Goal: Task Accomplishment & Management: Manage account settings

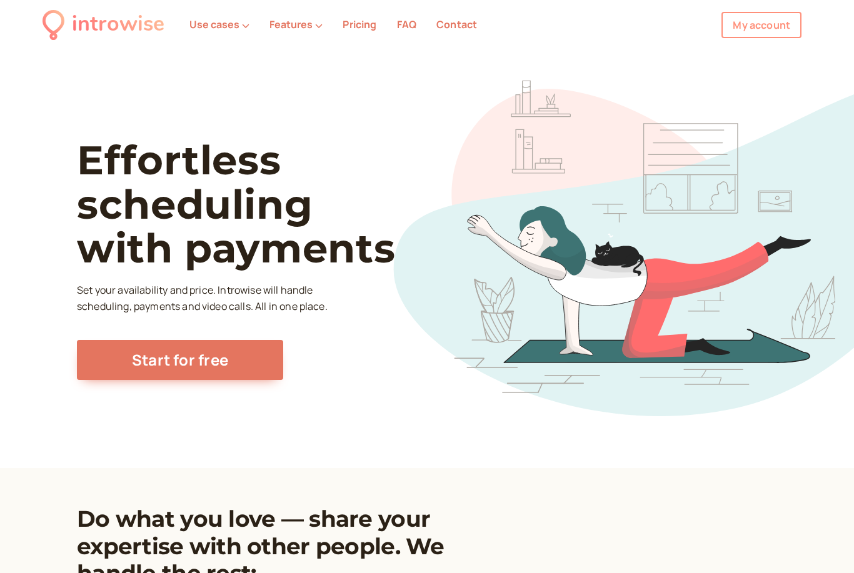
click at [774, 28] on link "My account" at bounding box center [761, 25] width 80 height 26
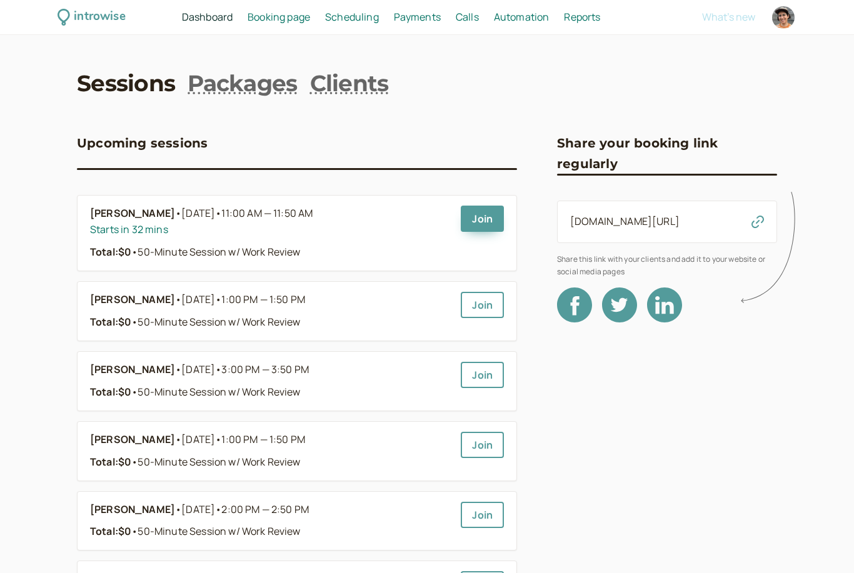
click at [352, 19] on span "Scheduling" at bounding box center [352, 17] width 54 height 14
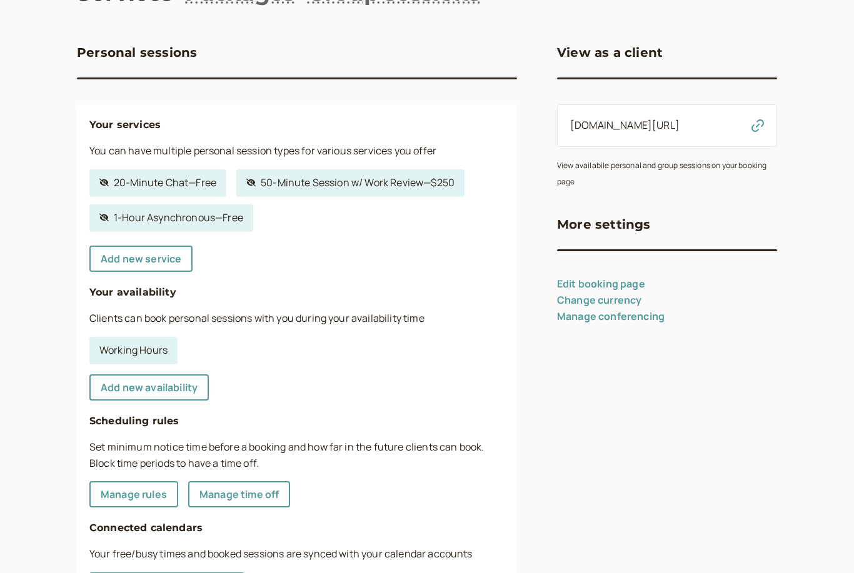
scroll to position [91, 0]
click at [173, 381] on link "Add new availability" at bounding box center [148, 387] width 119 height 26
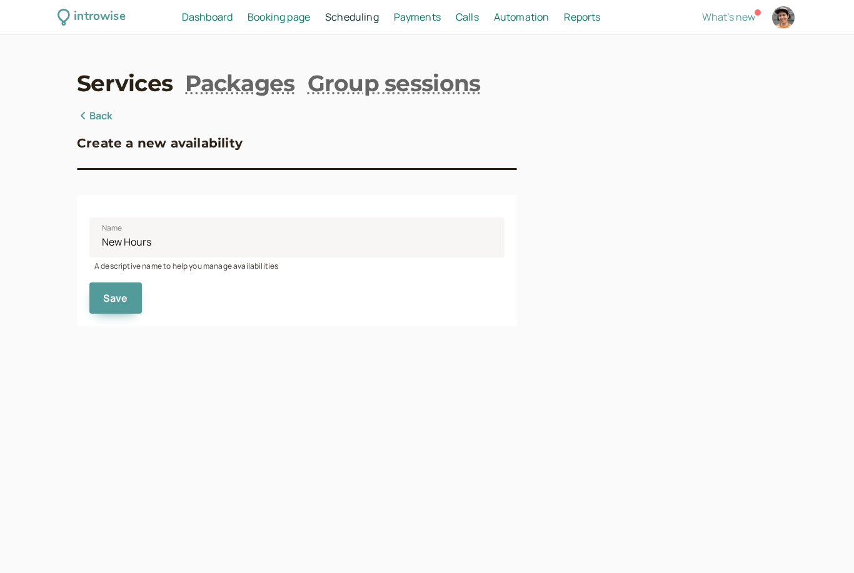
click at [214, 18] on span "Dashboard" at bounding box center [207, 17] width 51 height 14
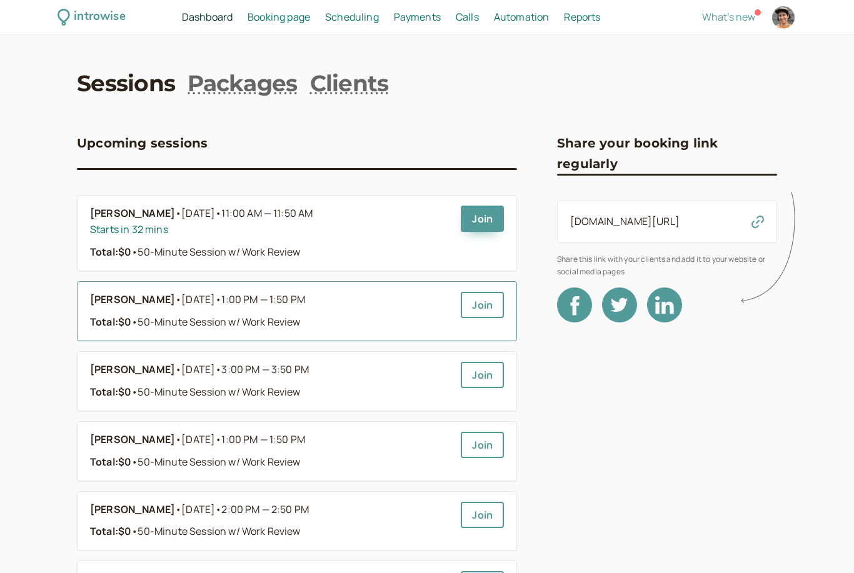
click at [384, 316] on div "Total: $0 • 50-Minute Session w/ Work Review" at bounding box center [270, 322] width 361 height 16
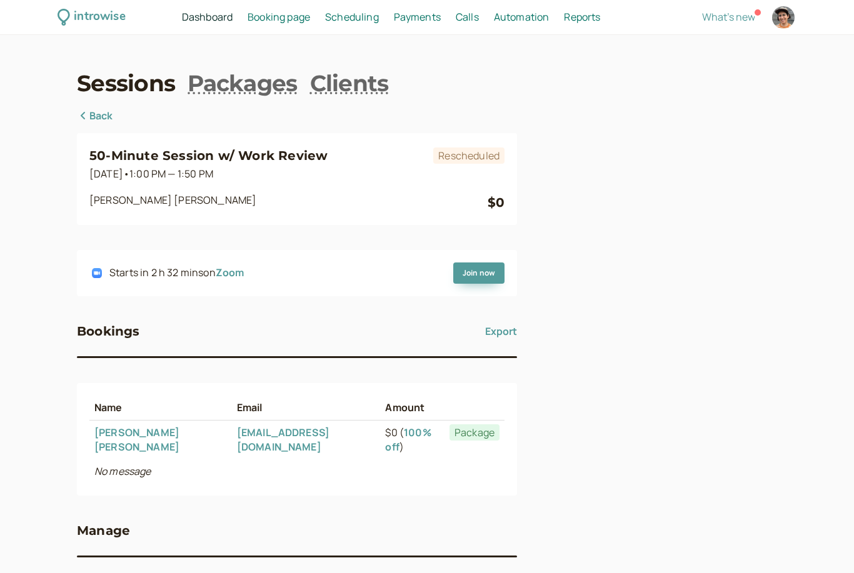
scroll to position [14, 0]
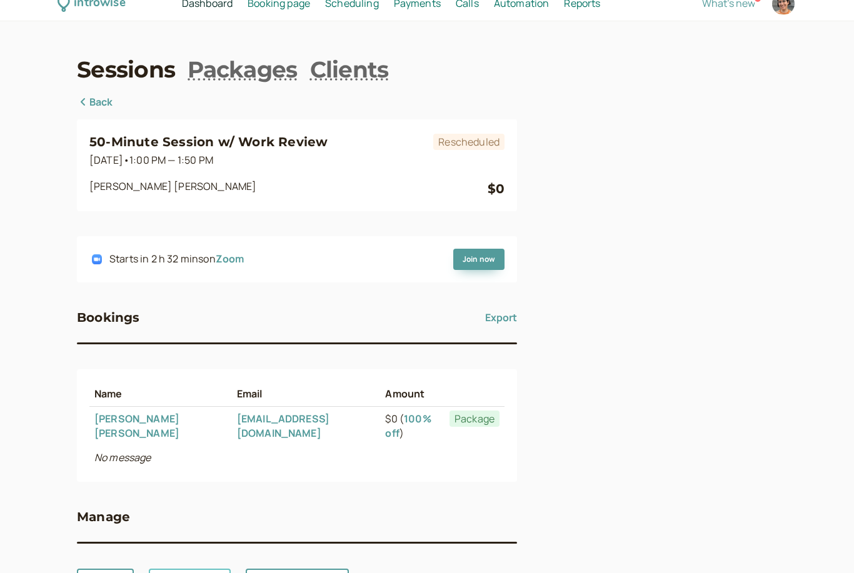
click at [189, 569] on link "Reschedule" at bounding box center [190, 582] width 82 height 26
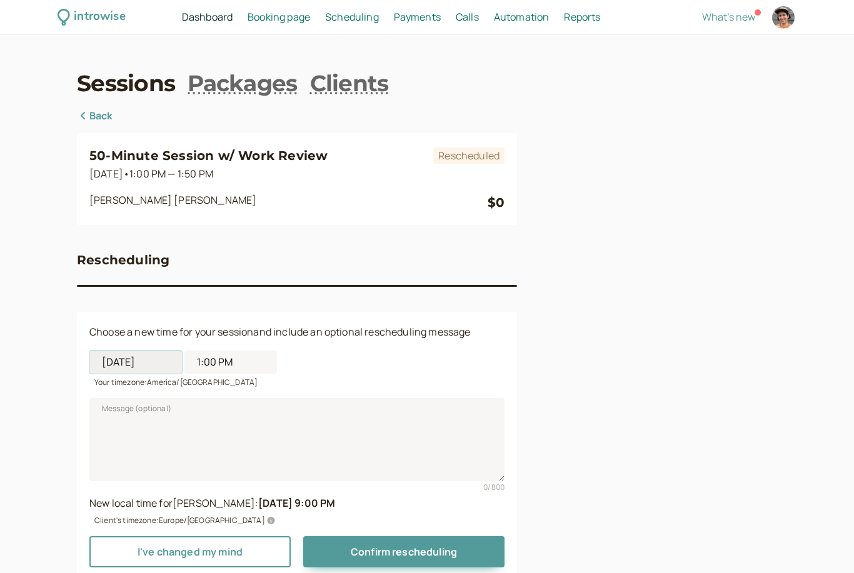
click at [124, 359] on input "[DATE]" at bounding box center [135, 362] width 92 height 23
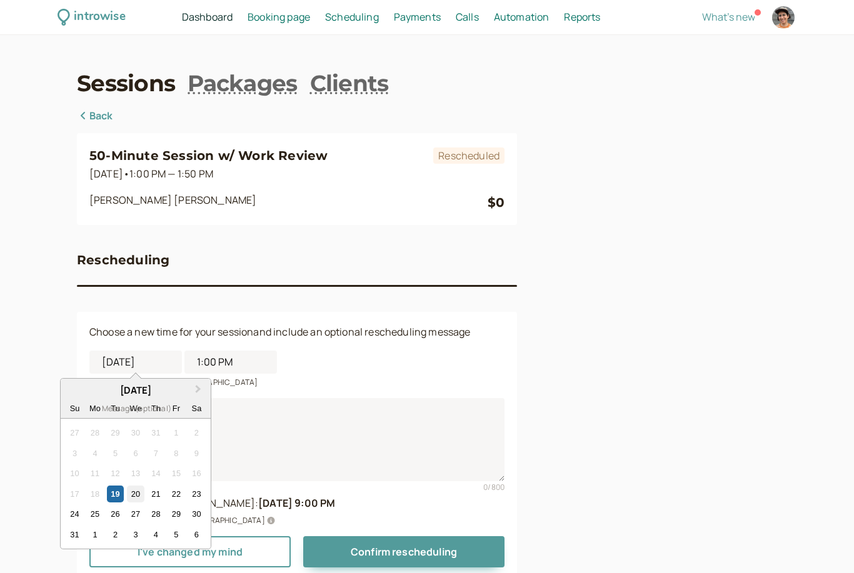
click at [141, 496] on div "20" at bounding box center [135, 494] width 17 height 17
type input "[DATE]"
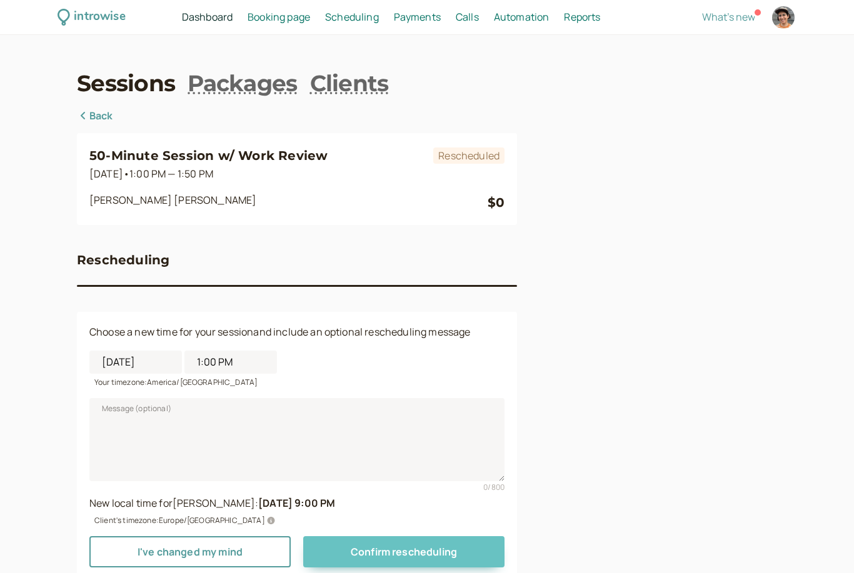
click at [419, 548] on span "Confirm rescheduling" at bounding box center [404, 552] width 106 height 14
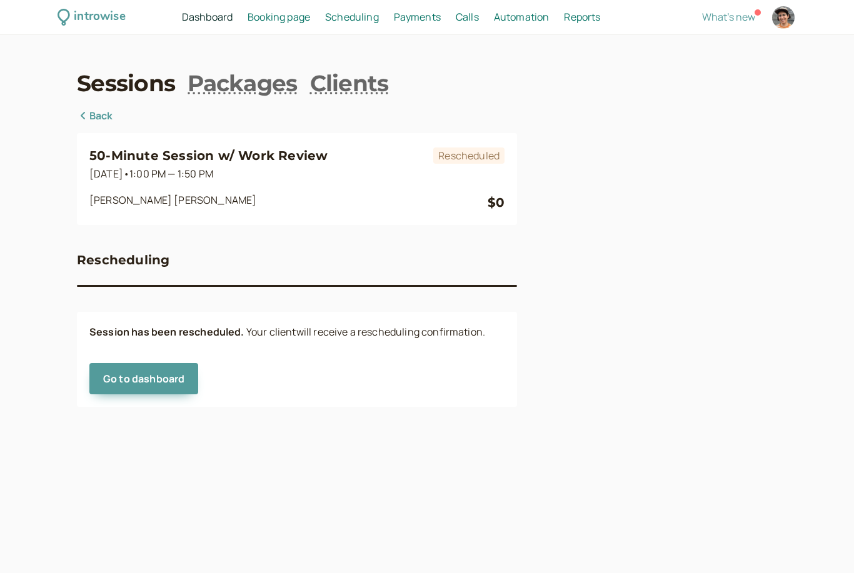
click at [294, 17] on span "Booking page" at bounding box center [278, 17] width 62 height 14
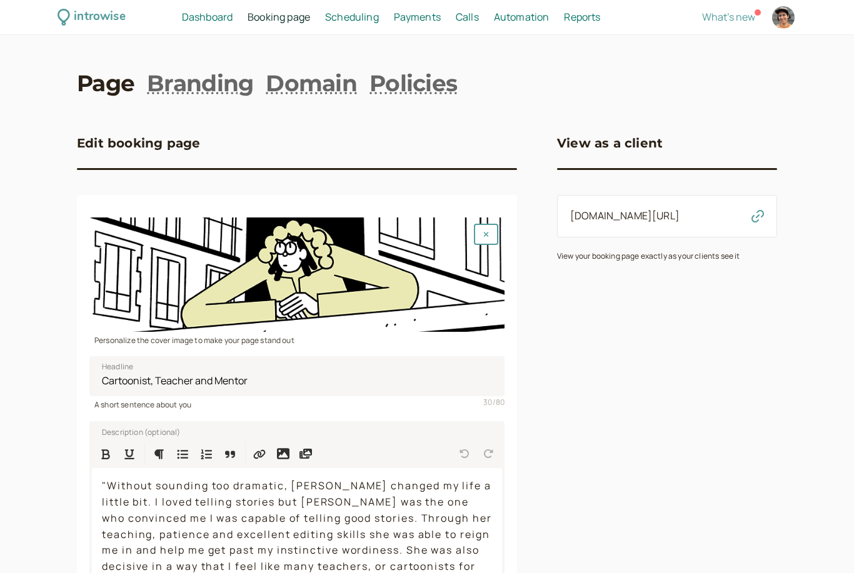
click at [366, 16] on span "Scheduling" at bounding box center [352, 17] width 54 height 14
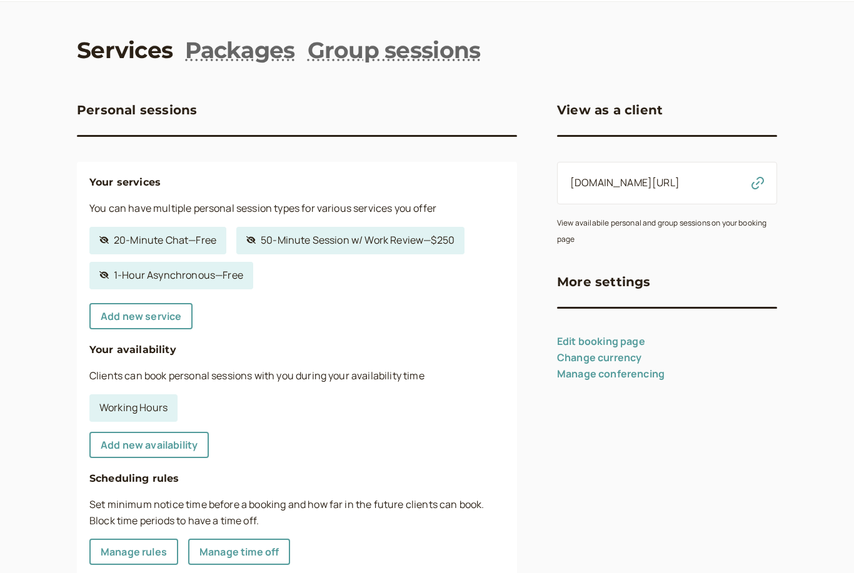
scroll to position [33, 0]
click at [177, 442] on link "Add new availability" at bounding box center [148, 445] width 119 height 26
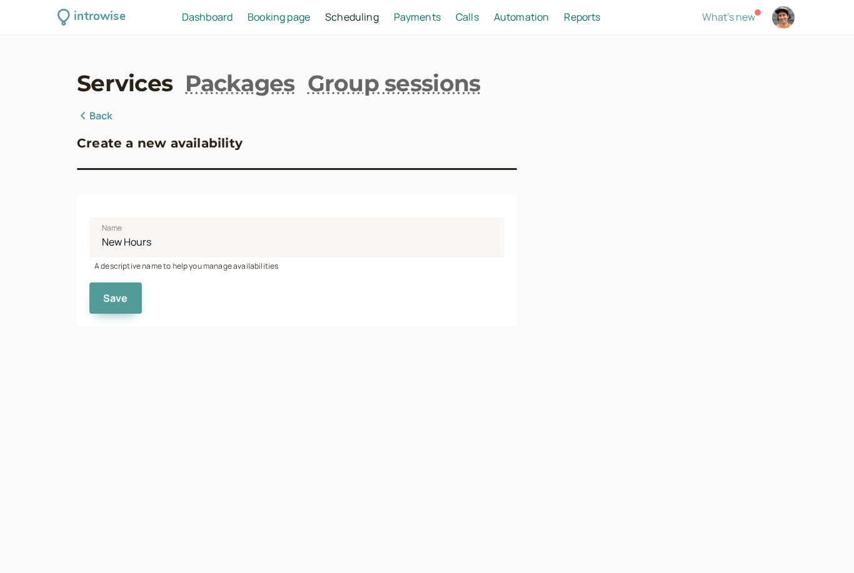
click at [102, 117] on link "Back" at bounding box center [95, 116] width 36 height 16
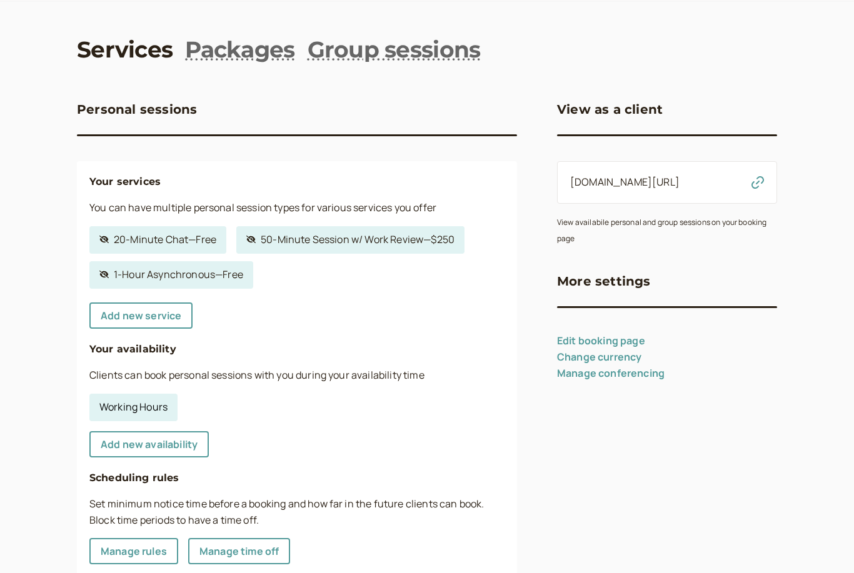
click at [159, 400] on link "Working Hours" at bounding box center [133, 407] width 88 height 27
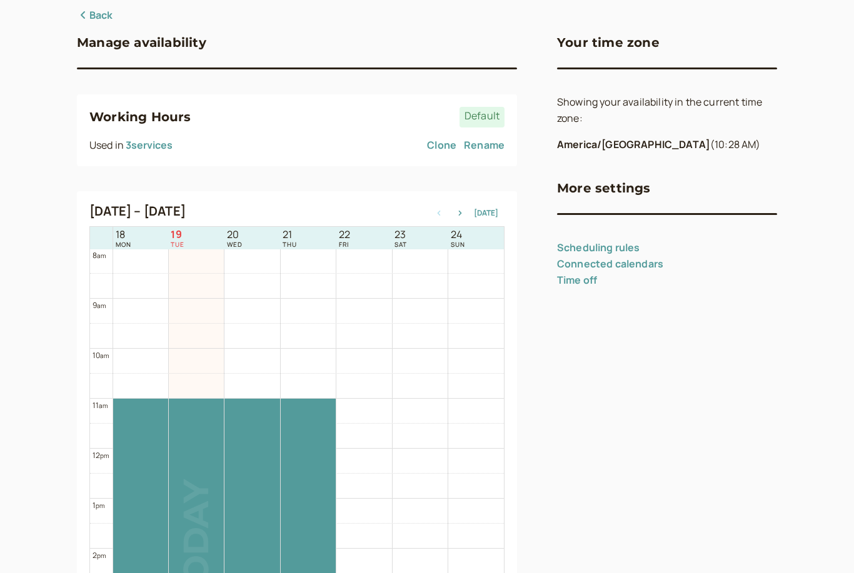
scroll to position [204, 0]
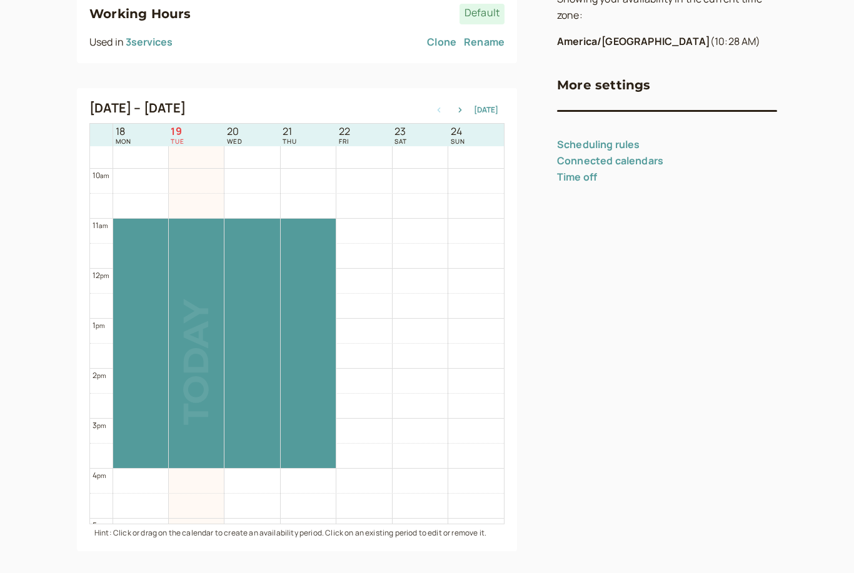
click at [304, 203] on td at bounding box center [307, 206] width 391 height 25
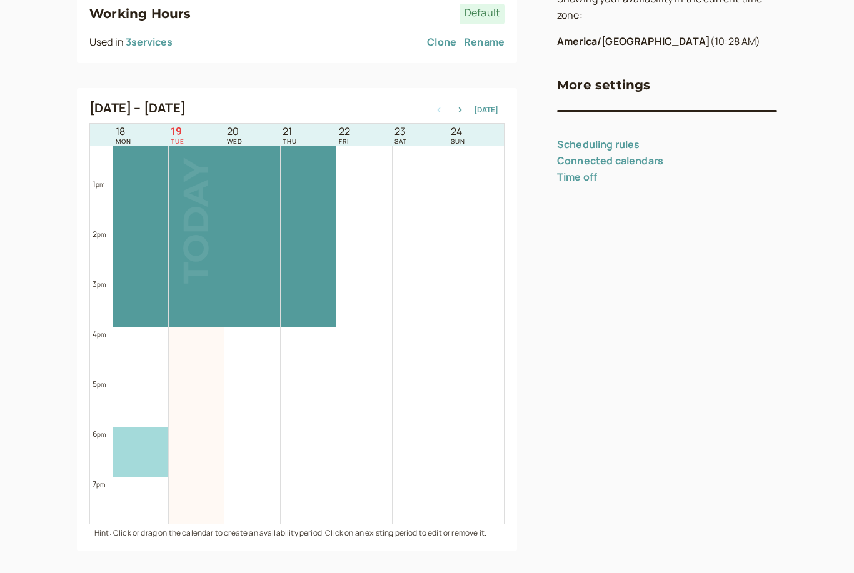
scroll to position [626, 0]
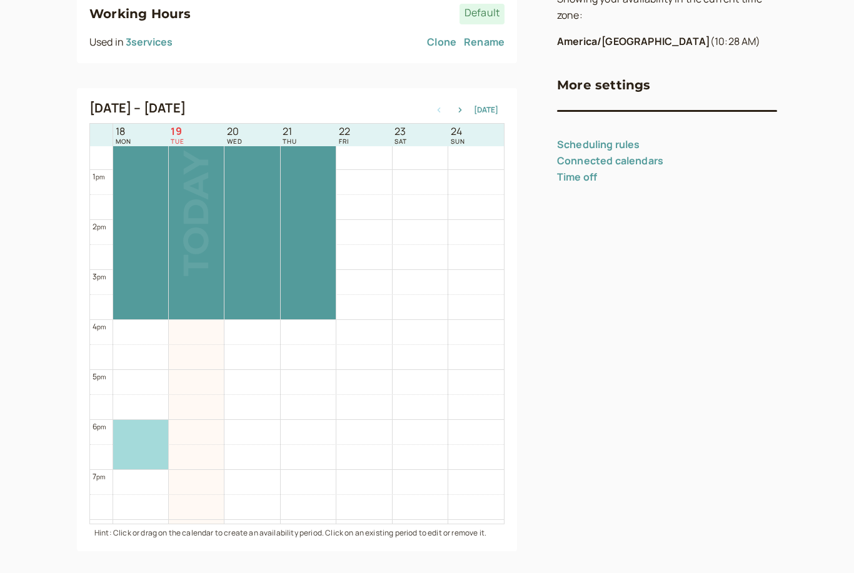
click at [322, 431] on td at bounding box center [307, 432] width 391 height 25
click at [304, 436] on td at bounding box center [307, 432] width 391 height 25
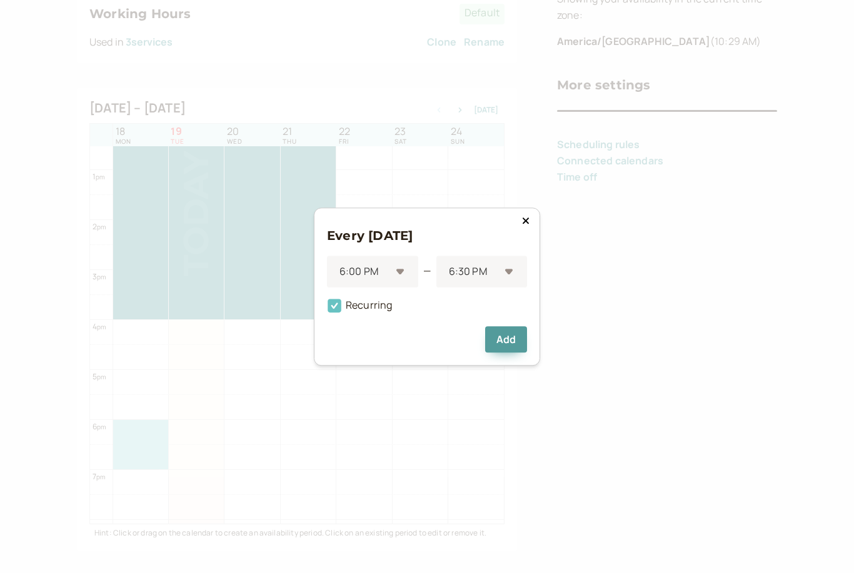
click at [339, 312] on icon at bounding box center [334, 306] width 14 height 14
click at [327, 309] on input "Recurring" at bounding box center [327, 309] width 0 height 0
click at [494, 341] on div "7:00 PM" at bounding box center [481, 328] width 91 height 26
click at [513, 352] on button "Add" at bounding box center [506, 339] width 42 height 26
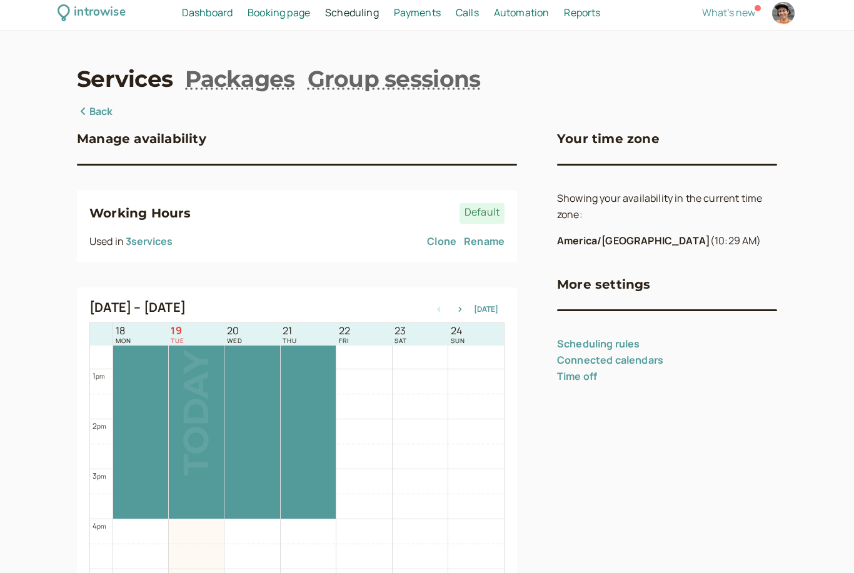
scroll to position [0, 0]
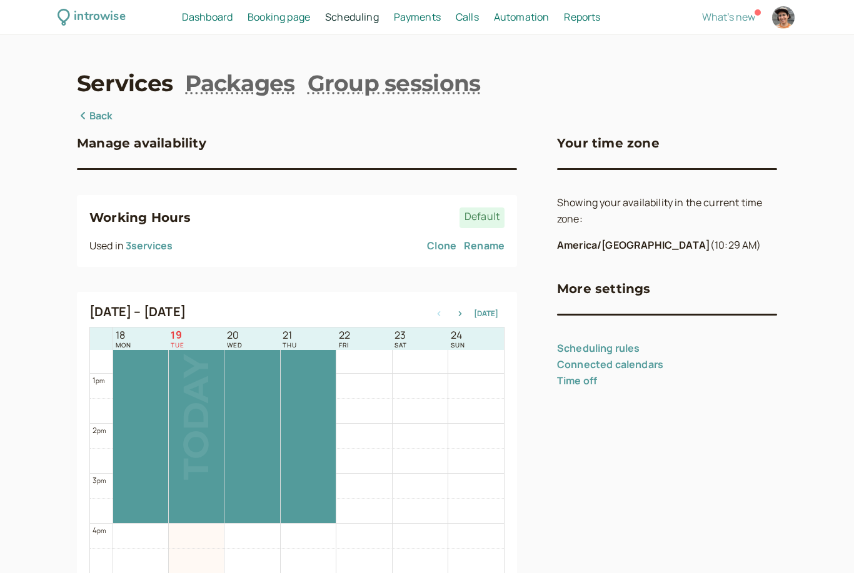
click at [216, 19] on span "Dashboard" at bounding box center [207, 17] width 51 height 14
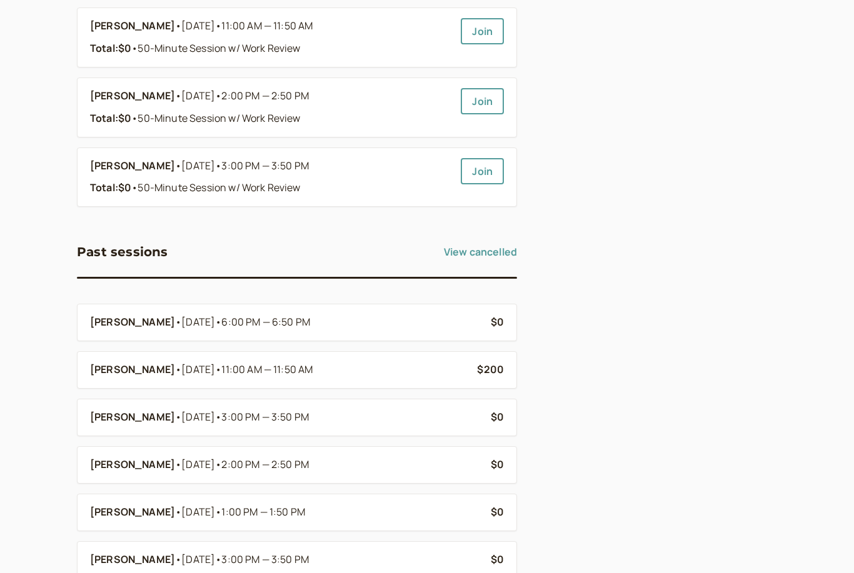
scroll to position [1115, 0]
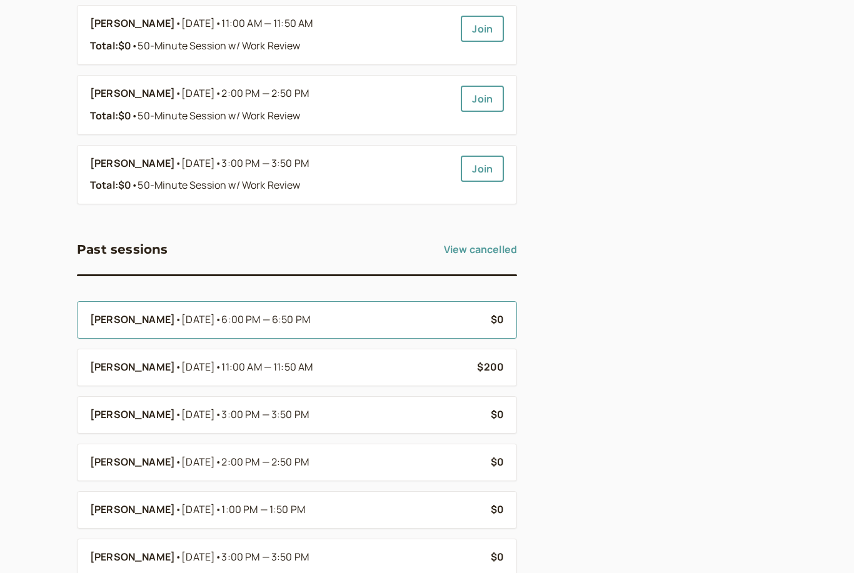
click at [403, 312] on div "[PERSON_NAME] • [DATE] • 6:00 PM — 6:50 PM" at bounding box center [285, 320] width 391 height 16
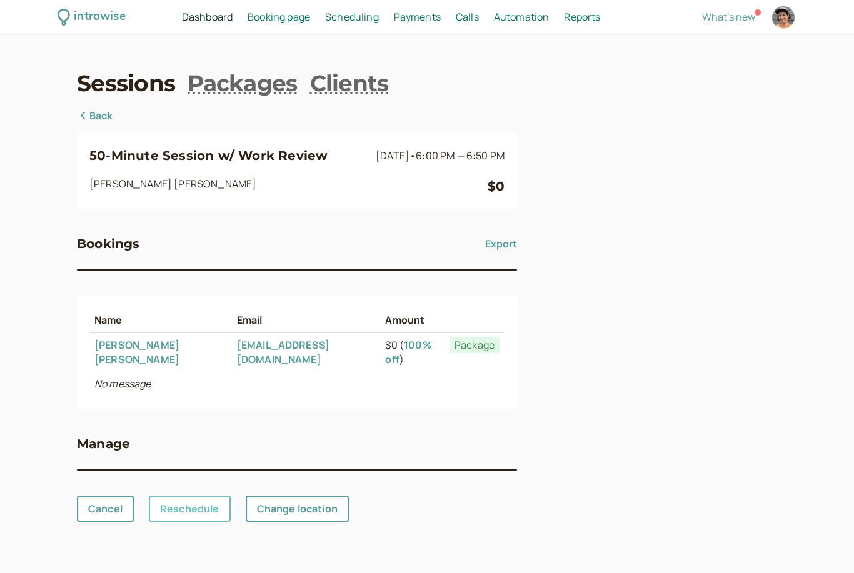
click at [206, 496] on link "Reschedule" at bounding box center [190, 509] width 82 height 26
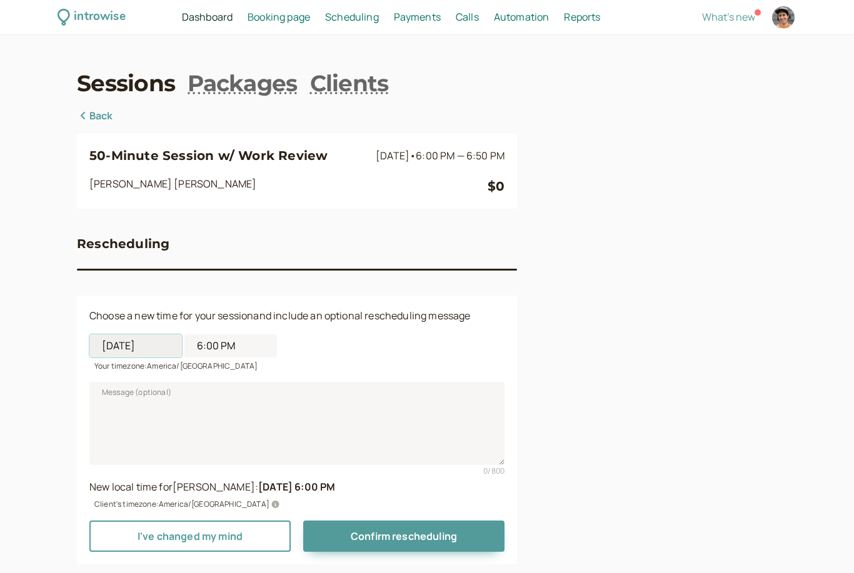
click at [140, 344] on input "[DATE]" at bounding box center [135, 345] width 92 height 23
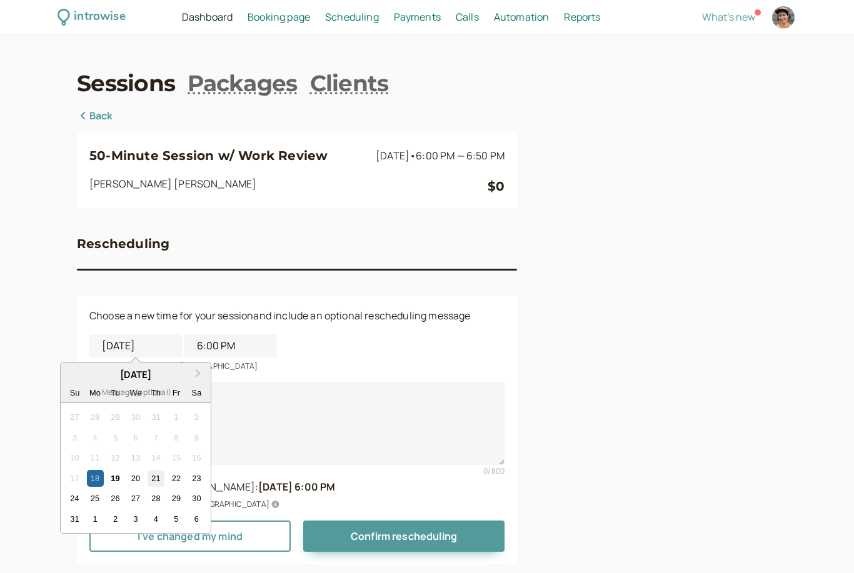
click at [159, 481] on div "21" at bounding box center [155, 478] width 17 height 17
type input "[DATE]"
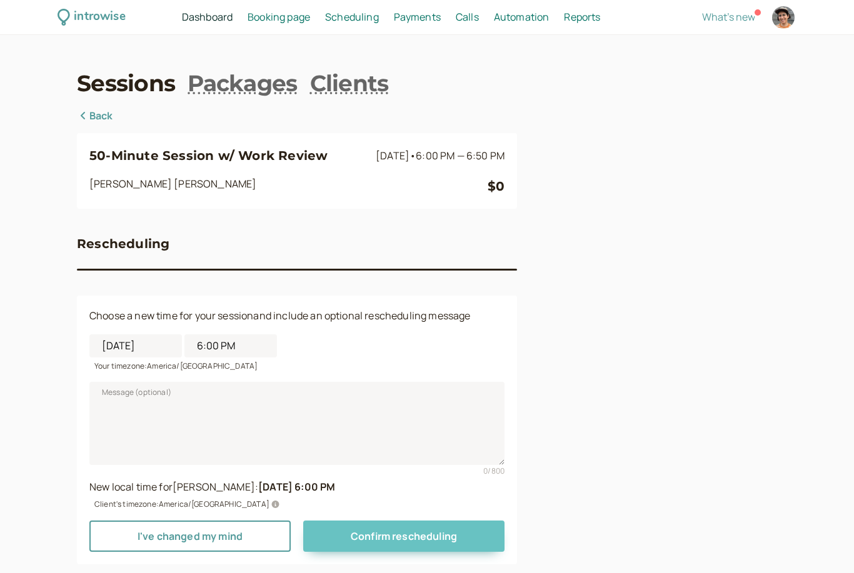
click at [404, 536] on span "Confirm rescheduling" at bounding box center [404, 536] width 106 height 14
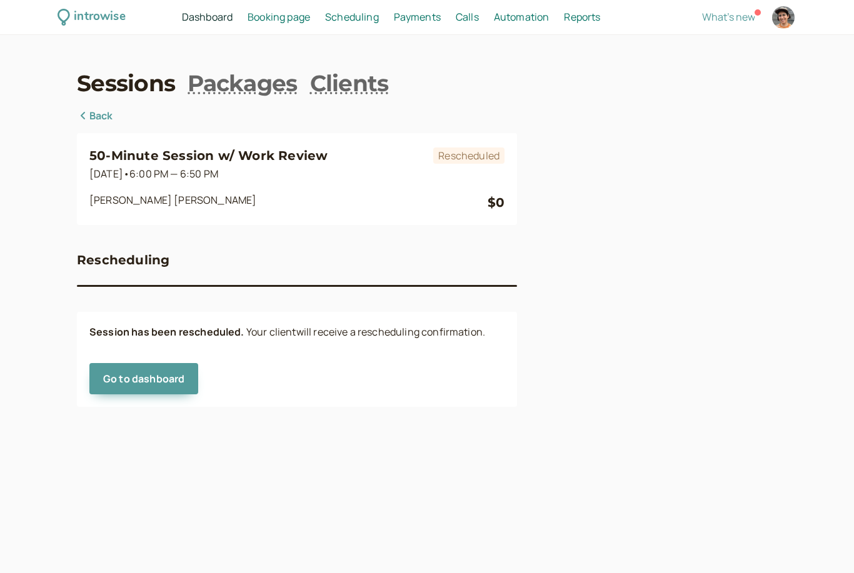
click at [196, 15] on span "Dashboard" at bounding box center [207, 17] width 51 height 14
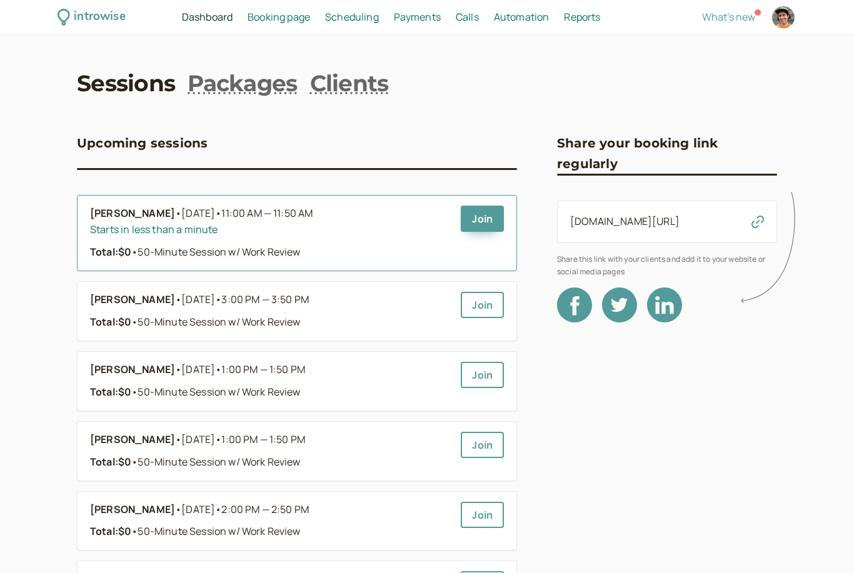
click at [121, 221] on b "[PERSON_NAME]" at bounding box center [132, 214] width 85 height 16
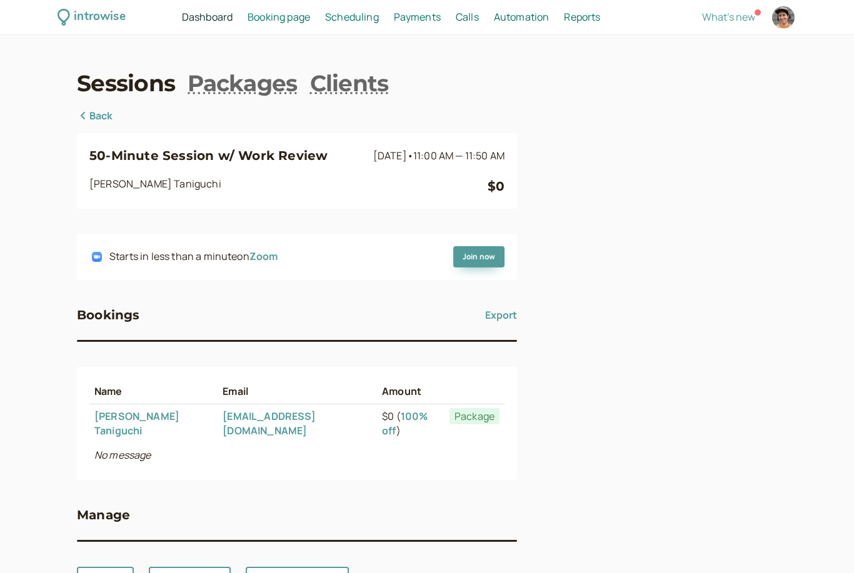
scroll to position [40, 0]
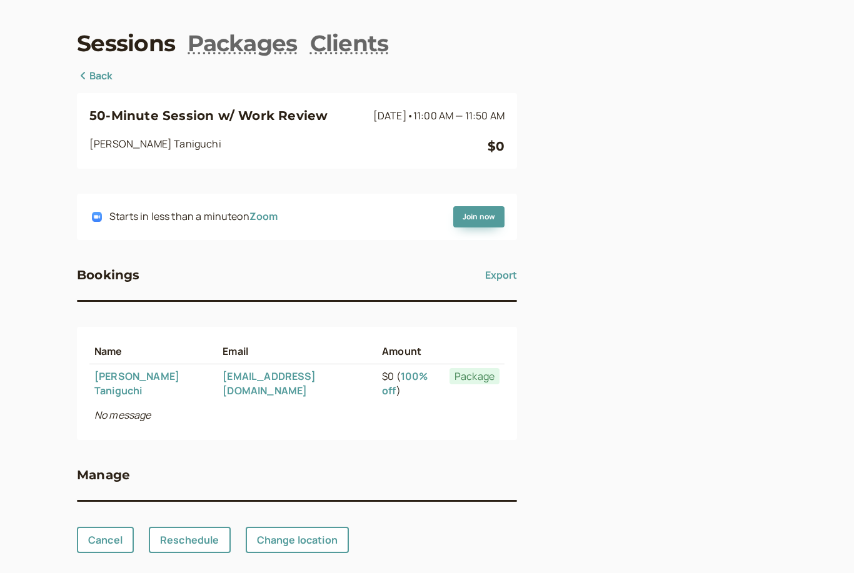
click at [118, 381] on link "[PERSON_NAME]" at bounding box center [136, 383] width 85 height 28
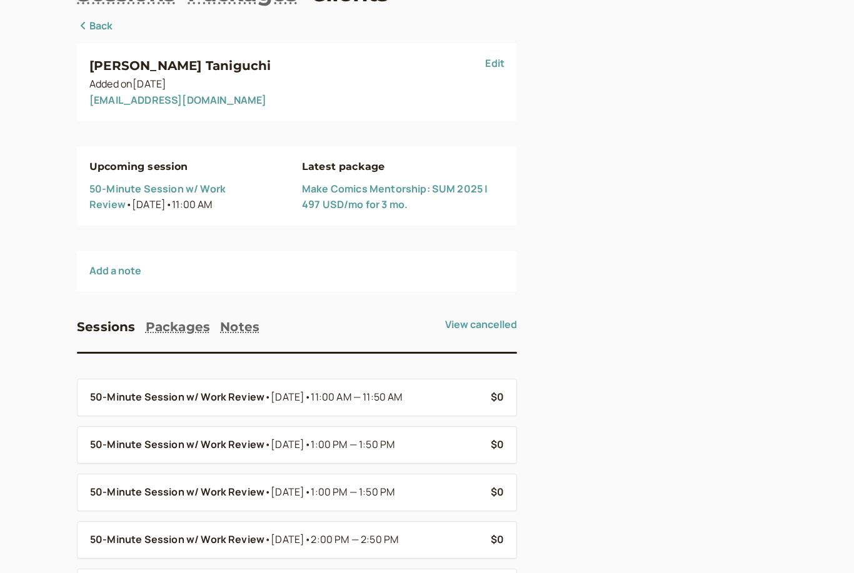
scroll to position [158, 0]
